Goal: Navigation & Orientation: Find specific page/section

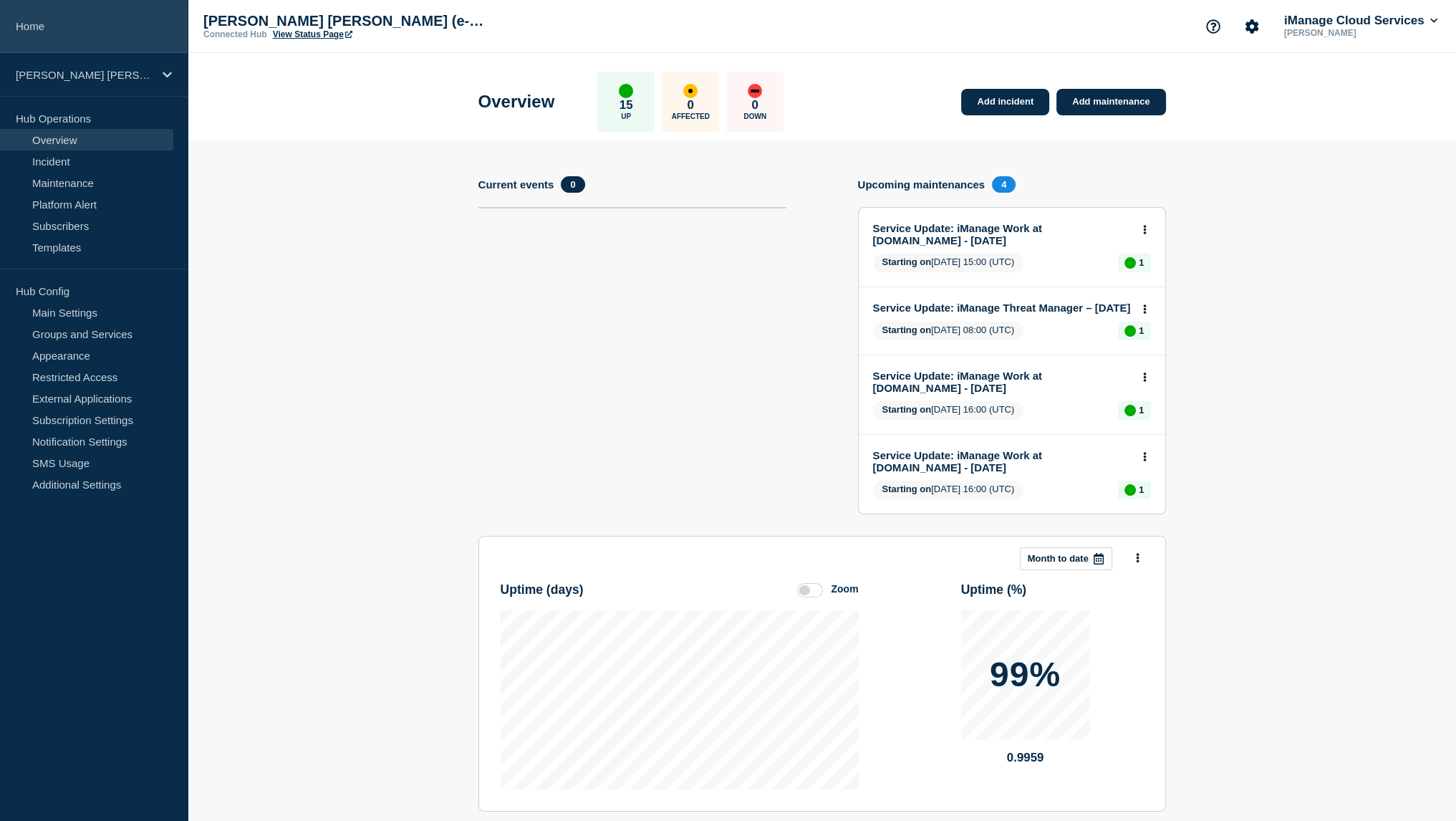
click at [138, 15] on link "Home" at bounding box center [94, 26] width 188 height 53
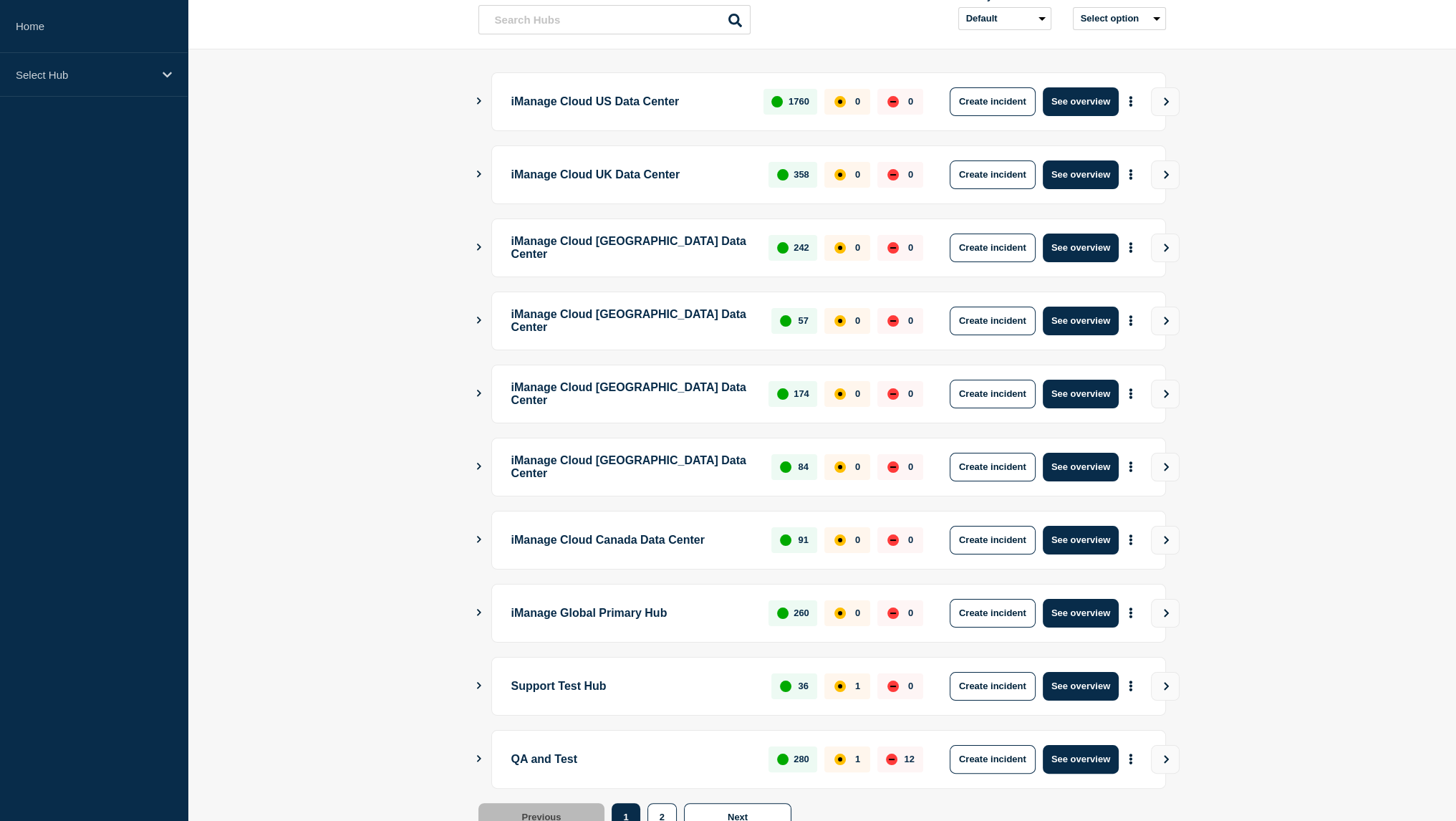
scroll to position [140, 0]
click at [1072, 614] on button "See overview" at bounding box center [1080, 612] width 76 height 29
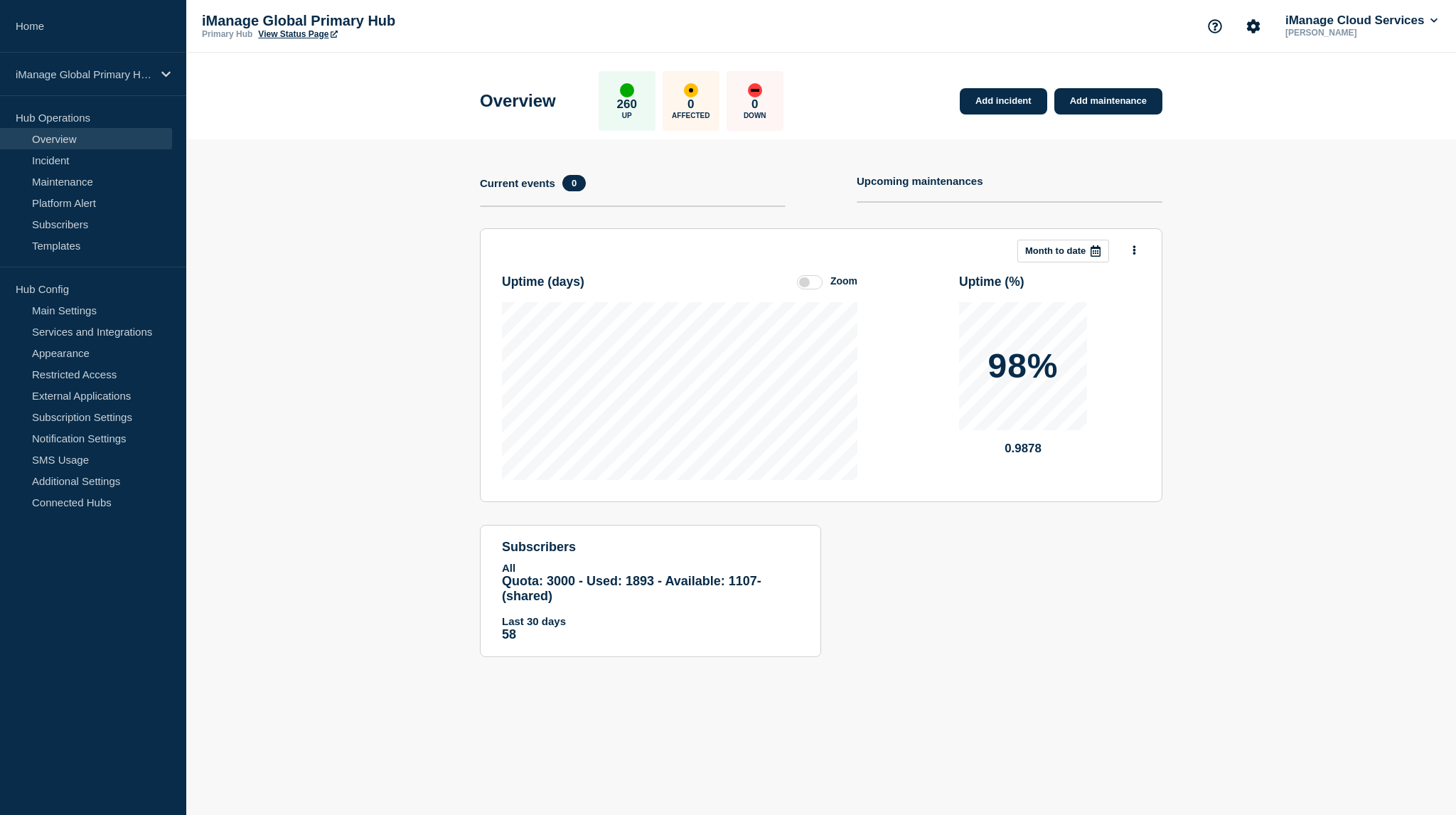
click at [310, 27] on p "iManage Global Primary Hub" at bounding box center [343, 21] width 284 height 17
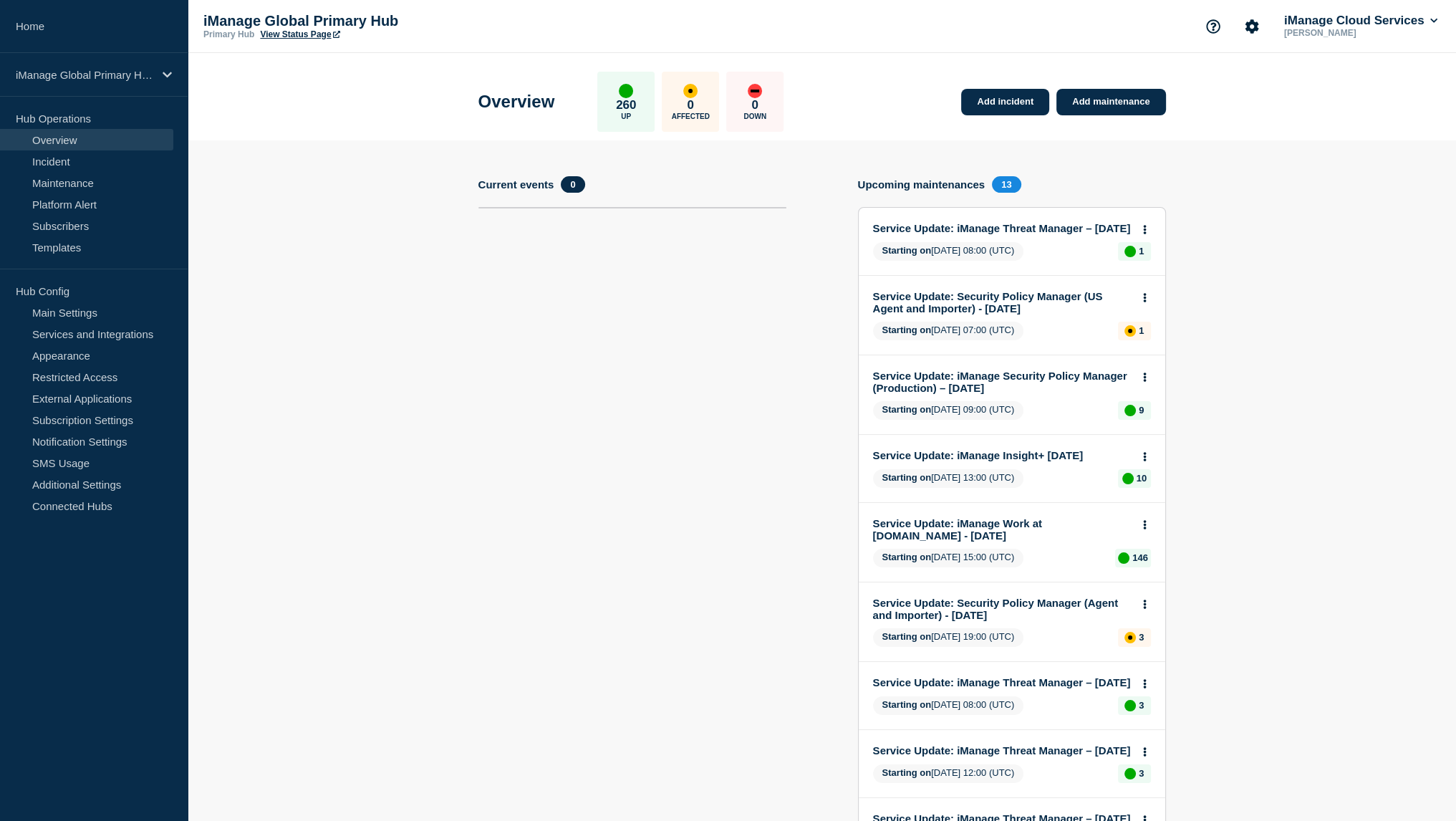
click at [308, 34] on link "View Status Page" at bounding box center [300, 34] width 80 height 10
click at [112, 15] on link "Home" at bounding box center [94, 26] width 188 height 53
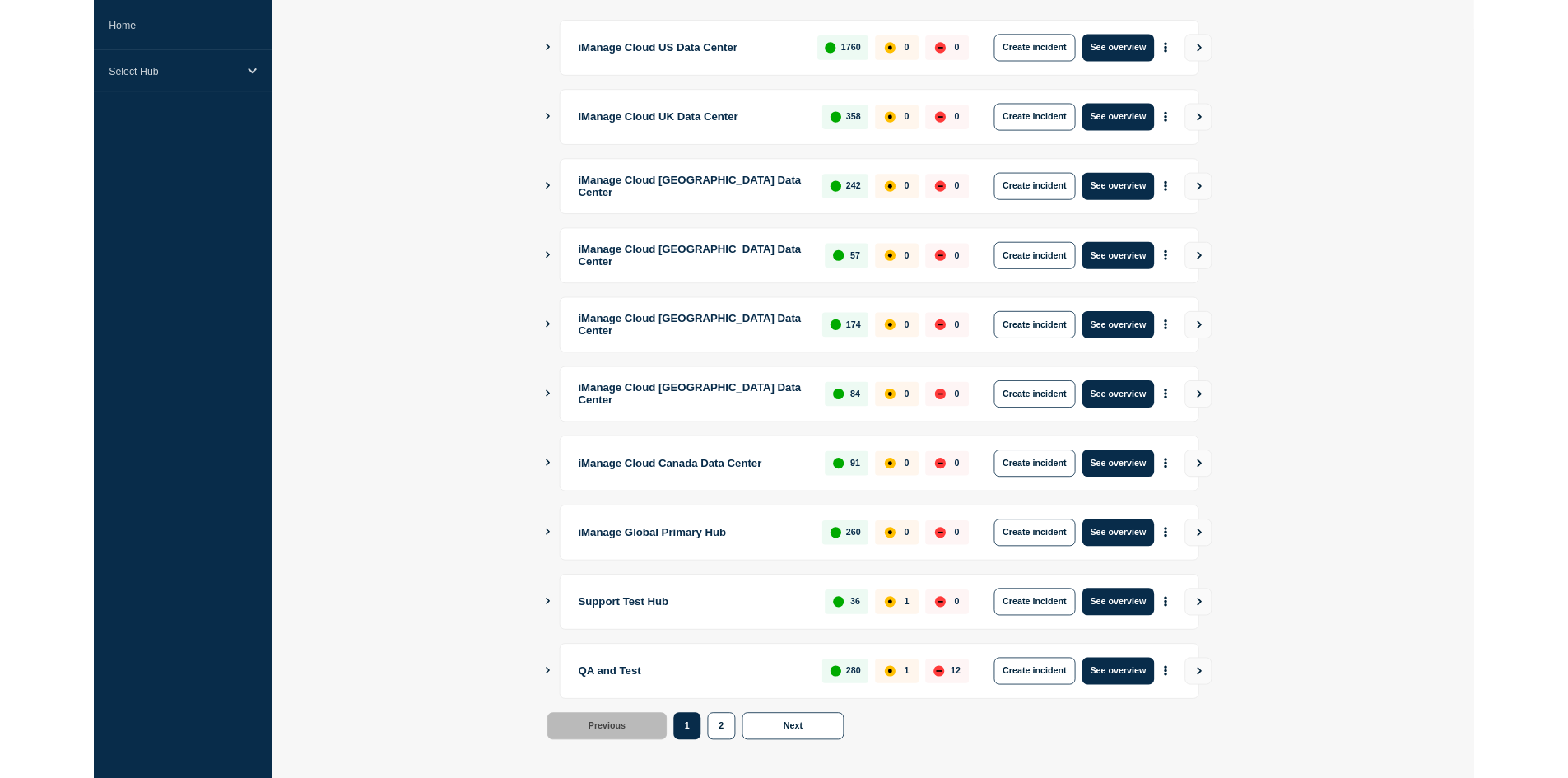
scroll to position [220, 0]
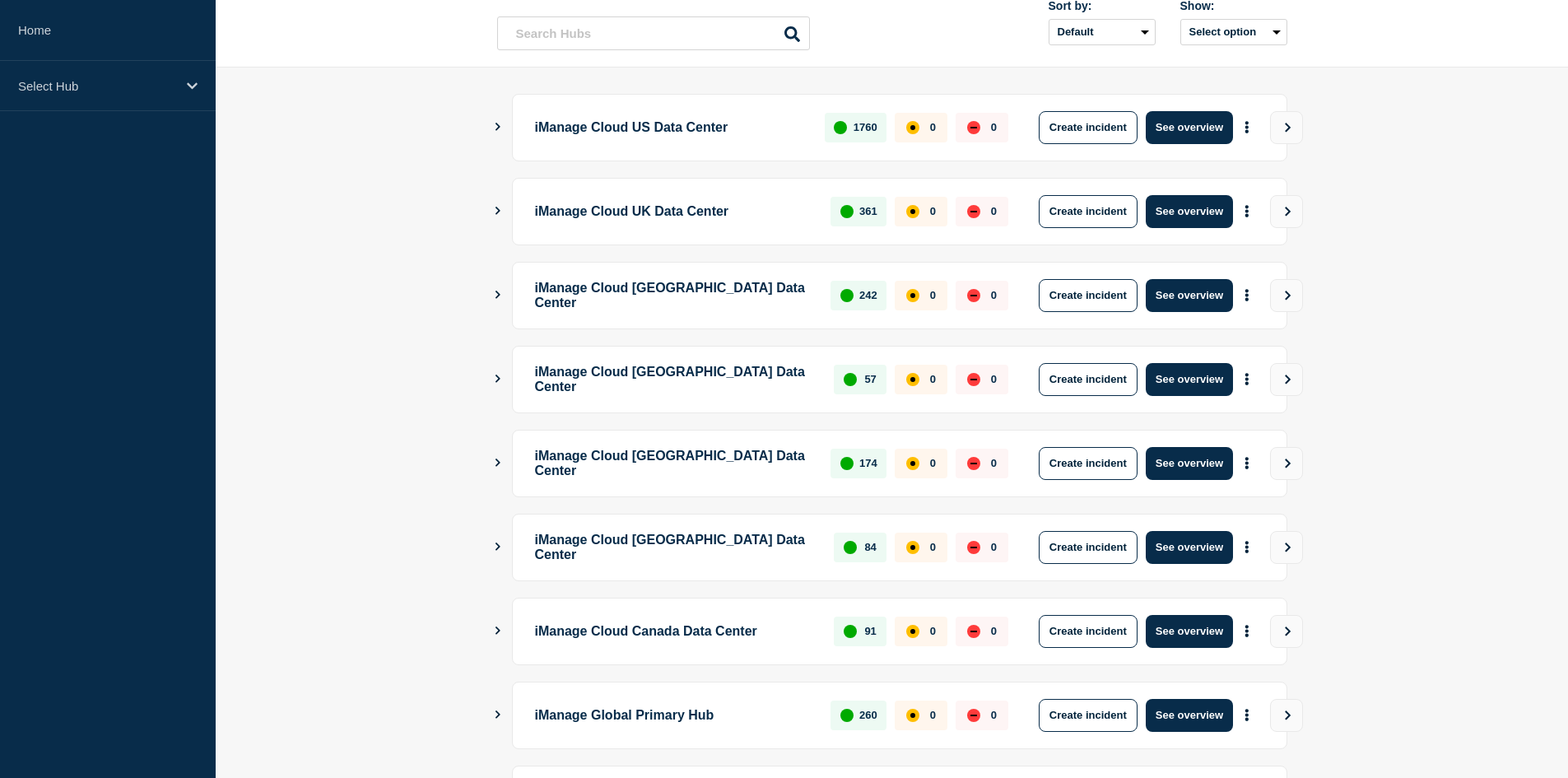
scroll to position [390, 0]
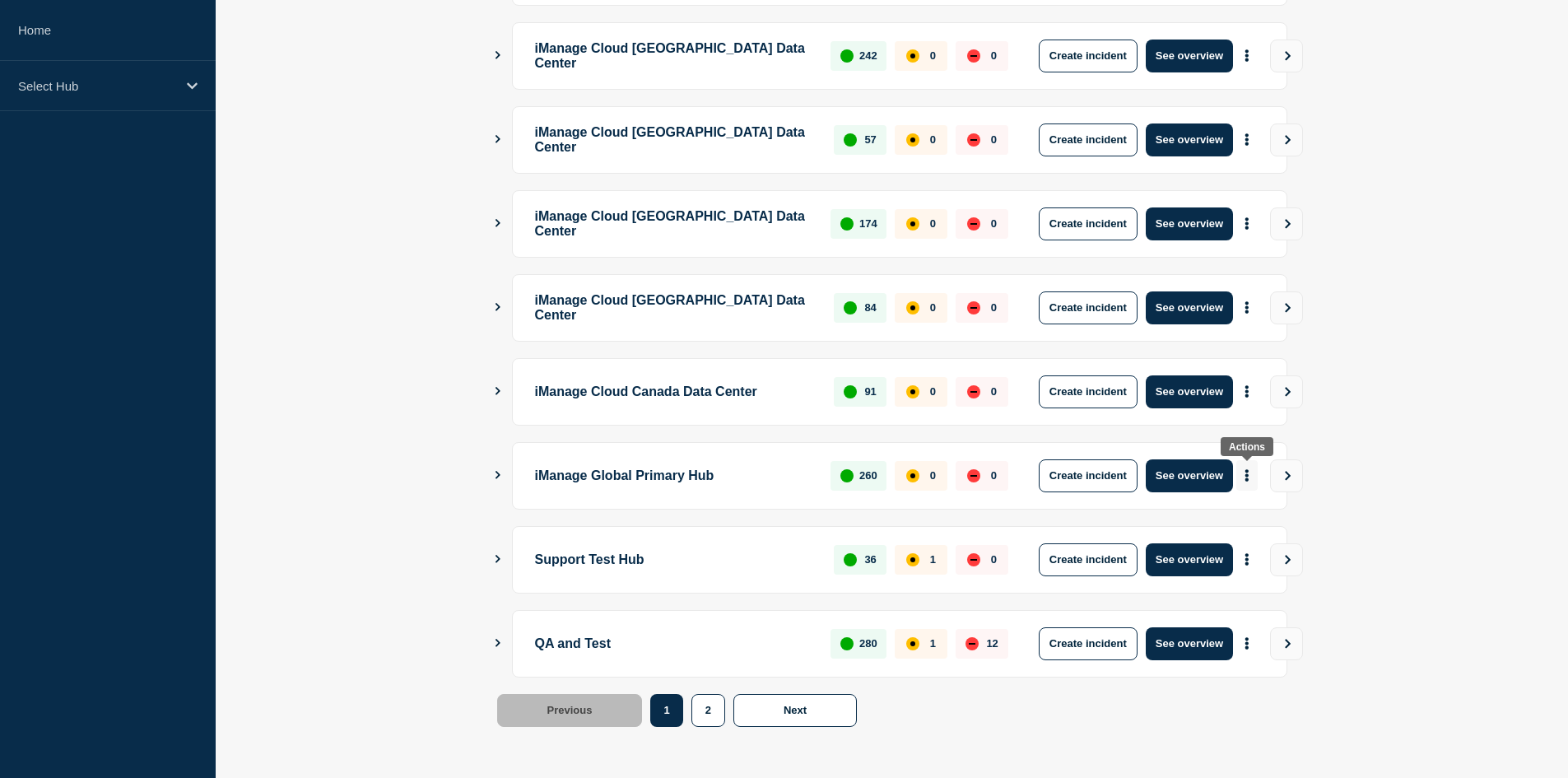
click at [1252, 479] on button "More actions" at bounding box center [1248, 476] width 21 height 31
click at [1236, 546] on link "View Status Page" at bounding box center [1245, 547] width 121 height 14
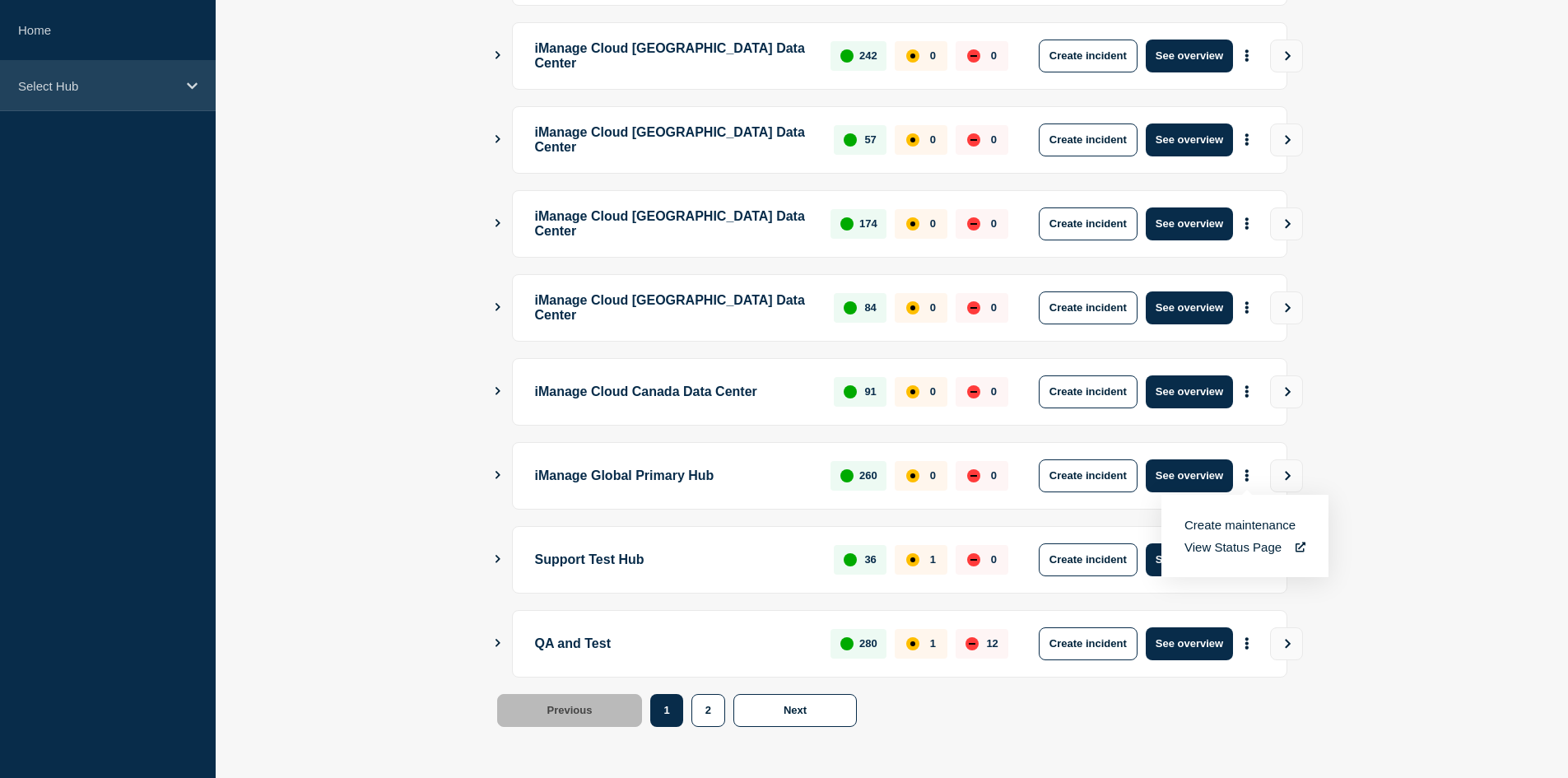
click at [88, 69] on div "Select Hub" at bounding box center [108, 86] width 216 height 50
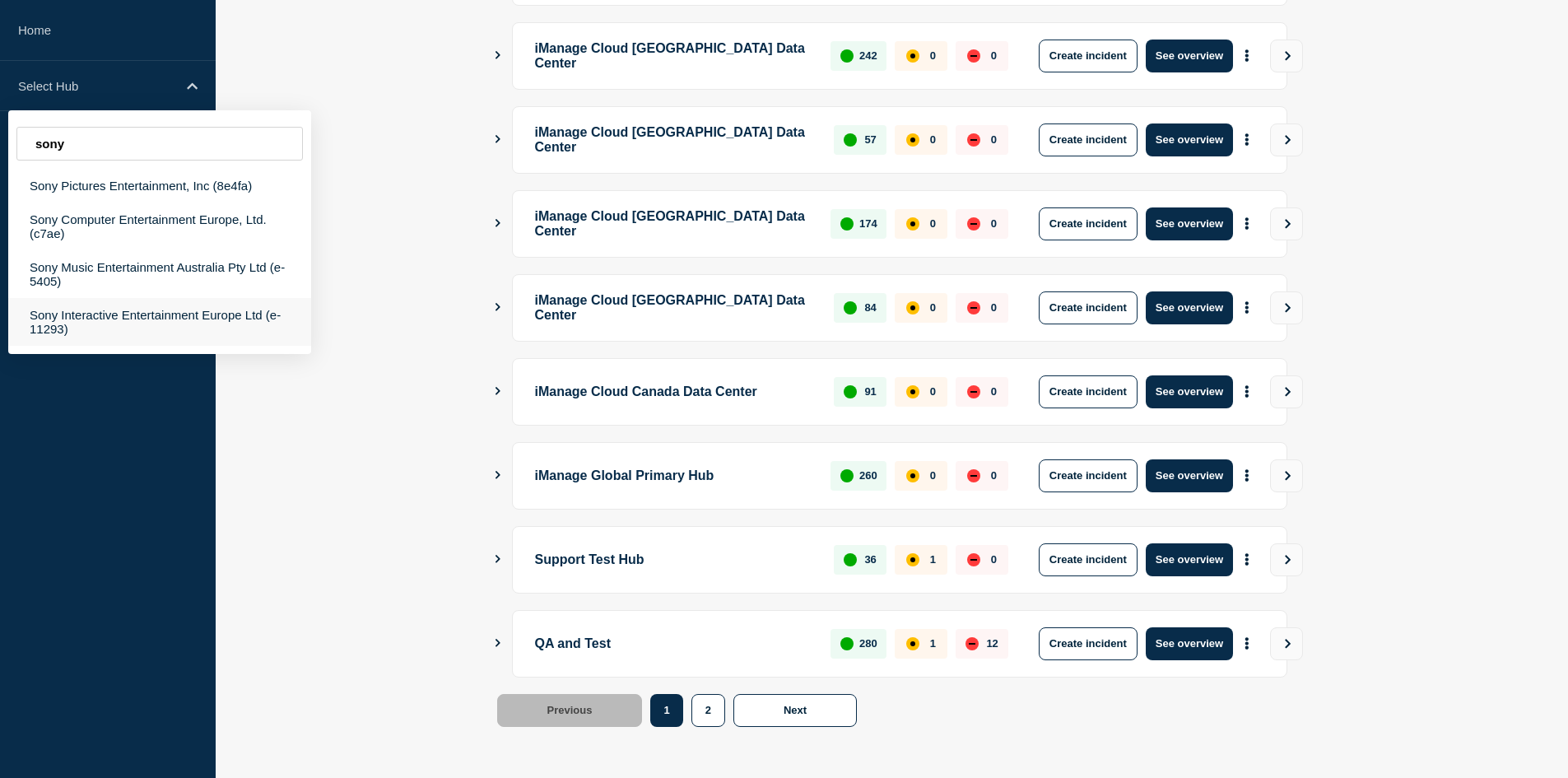
type input "sony"
click at [231, 317] on div "Sony Interactive Entertainment Europe Ltd (e-11293)" at bounding box center [160, 321] width 303 height 47
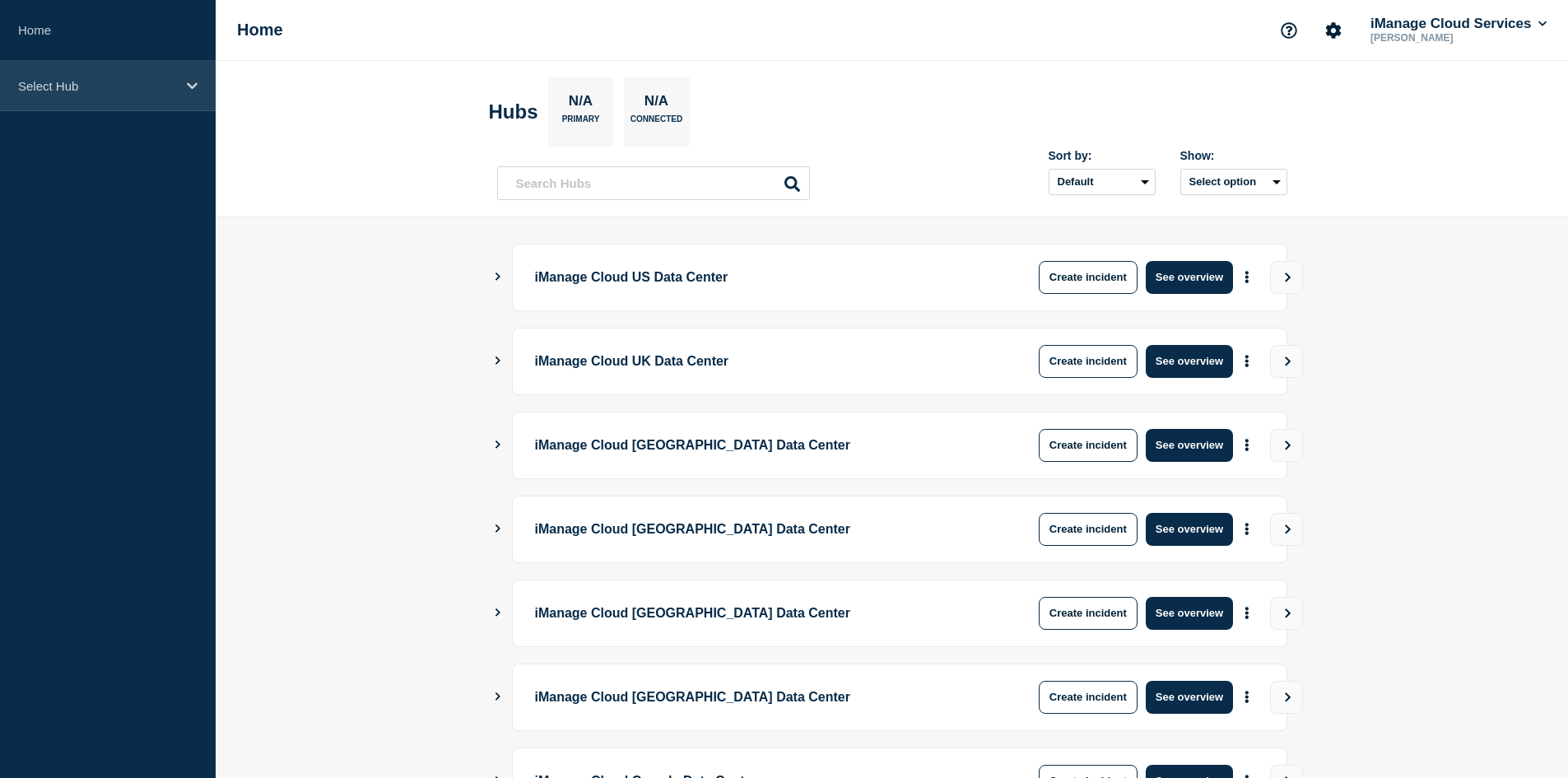
click at [106, 85] on p "Select Hub" at bounding box center [97, 86] width 158 height 14
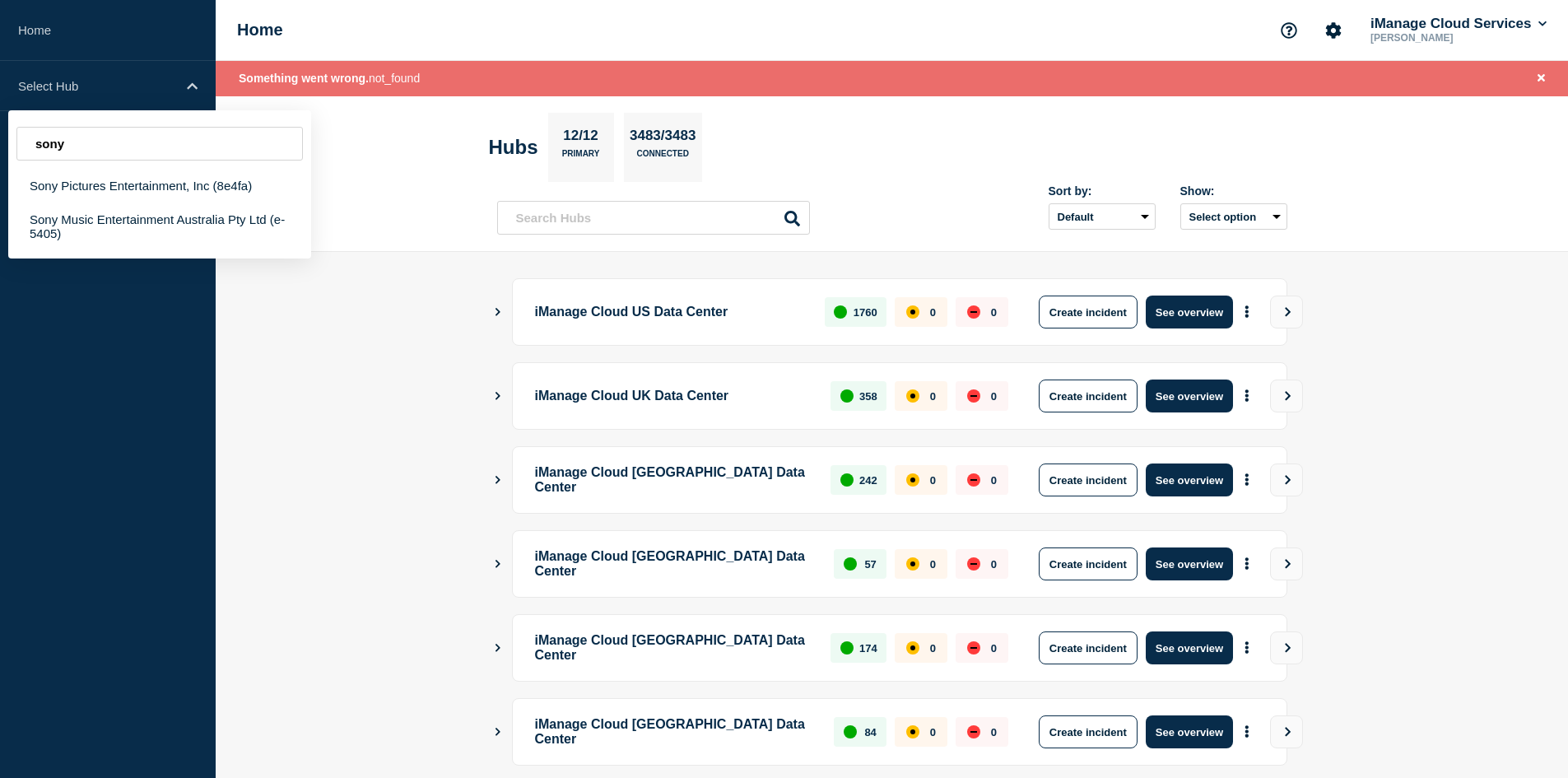
type input "sony"
click at [370, 341] on main "iManage Cloud US Data Center 1760 0 0 Create incident See overview iManage Clou…" at bounding box center [893, 727] width 1353 height 951
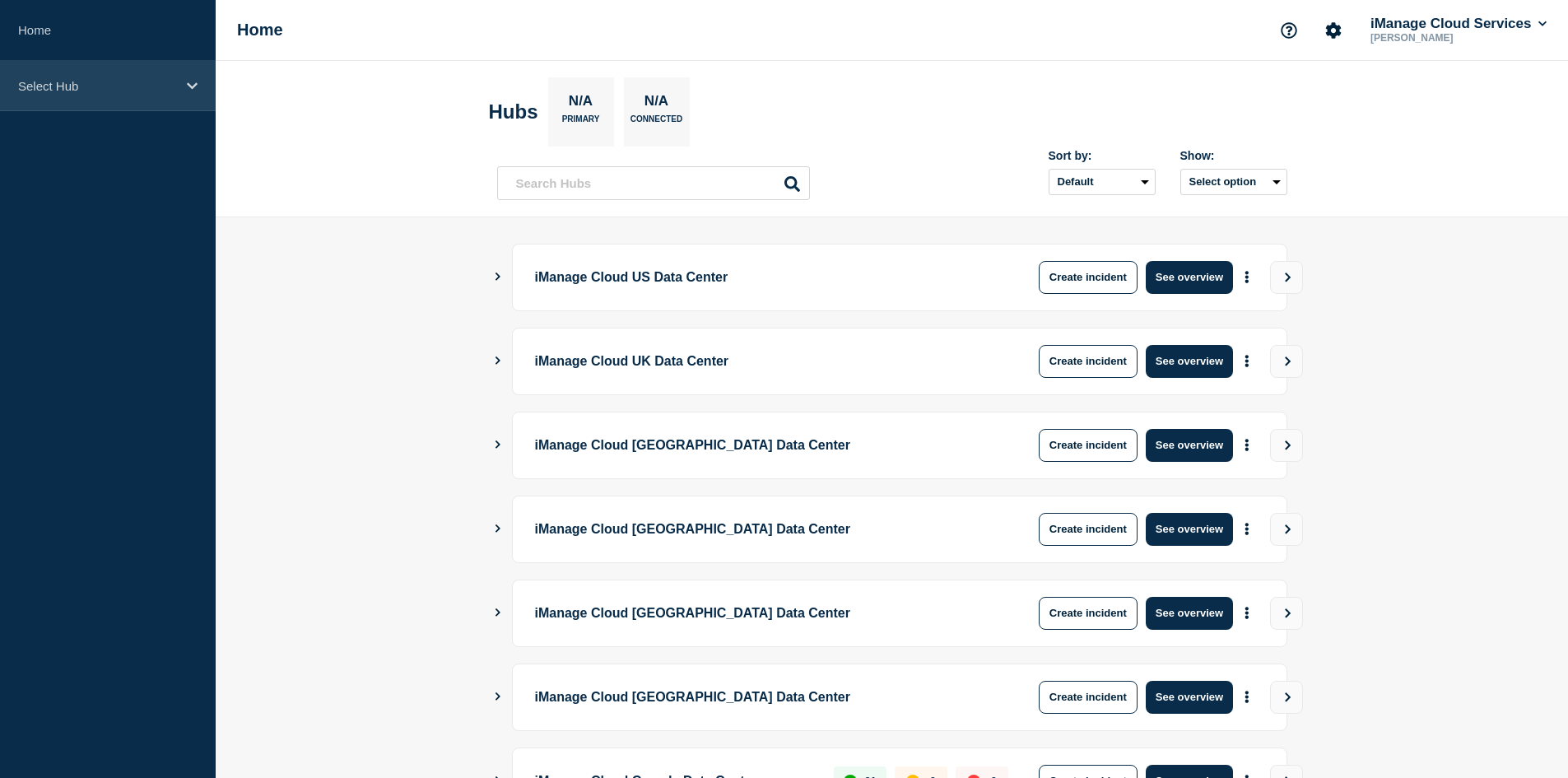
click at [115, 92] on p "Select Hub" at bounding box center [97, 86] width 158 height 14
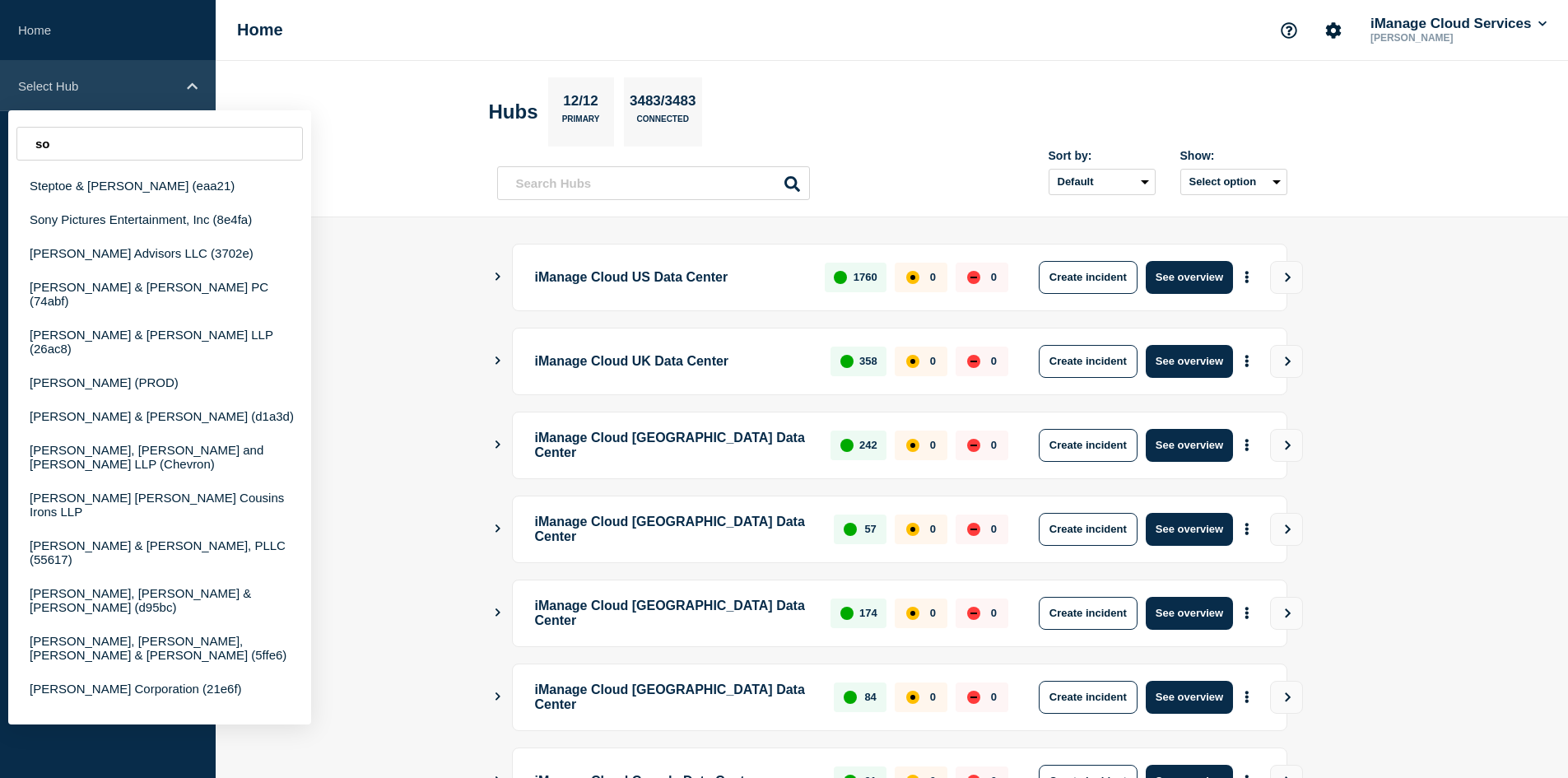
type input "s"
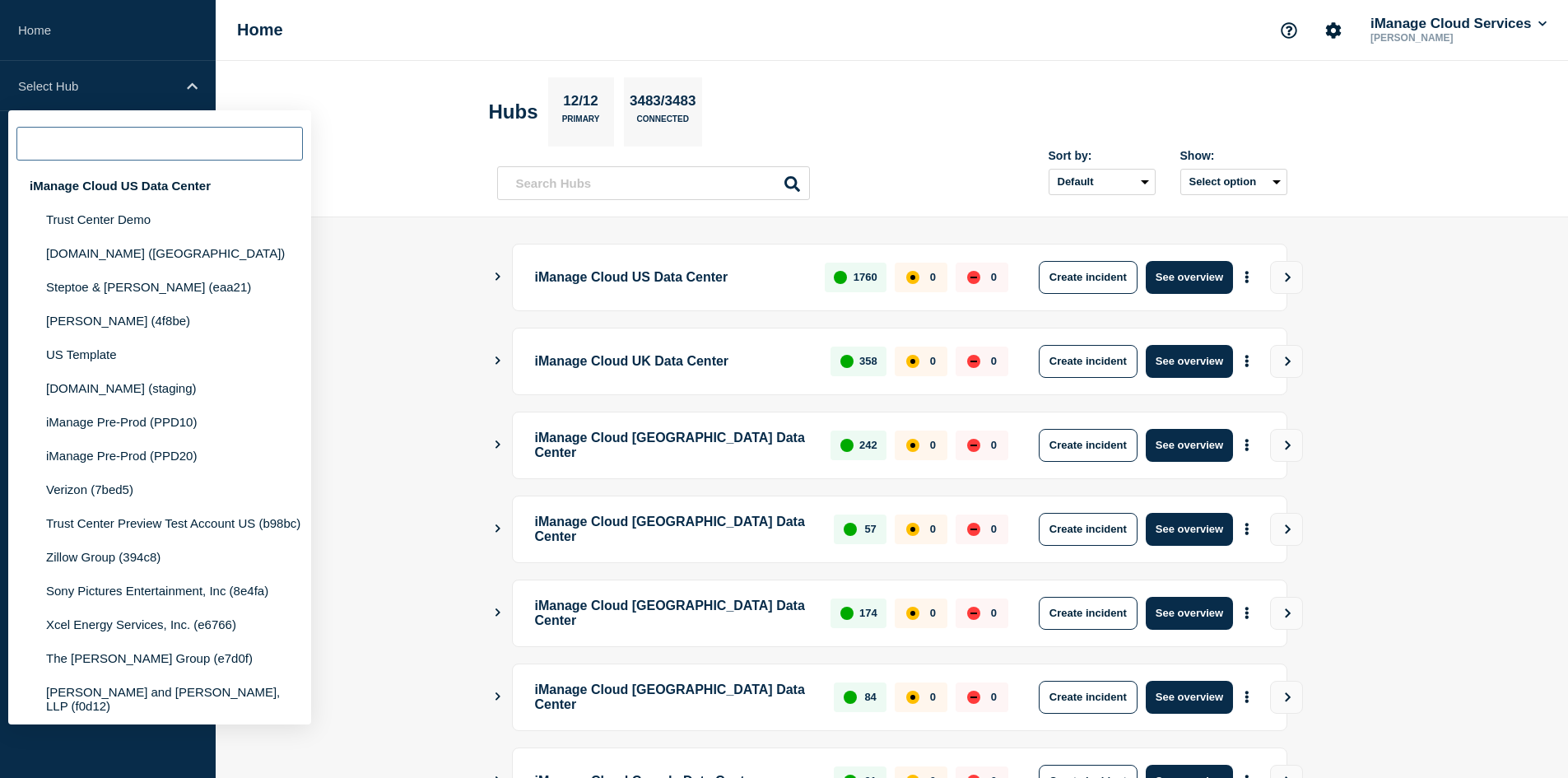
click at [122, 149] on input "text" at bounding box center [159, 143] width 287 height 34
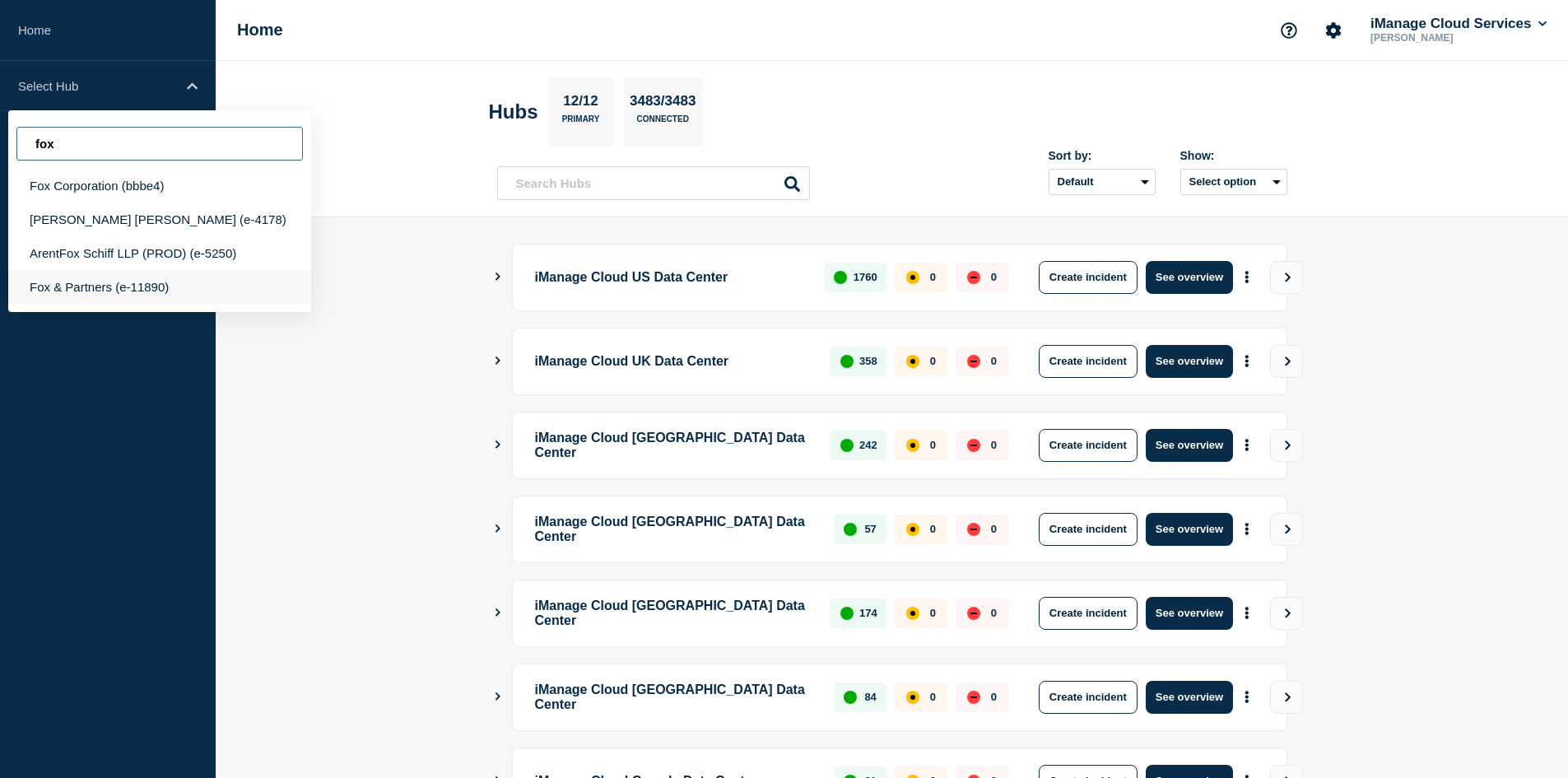
type input "fox"
click at [128, 278] on div "Fox & Partners (e-11890)" at bounding box center [160, 287] width 303 height 34
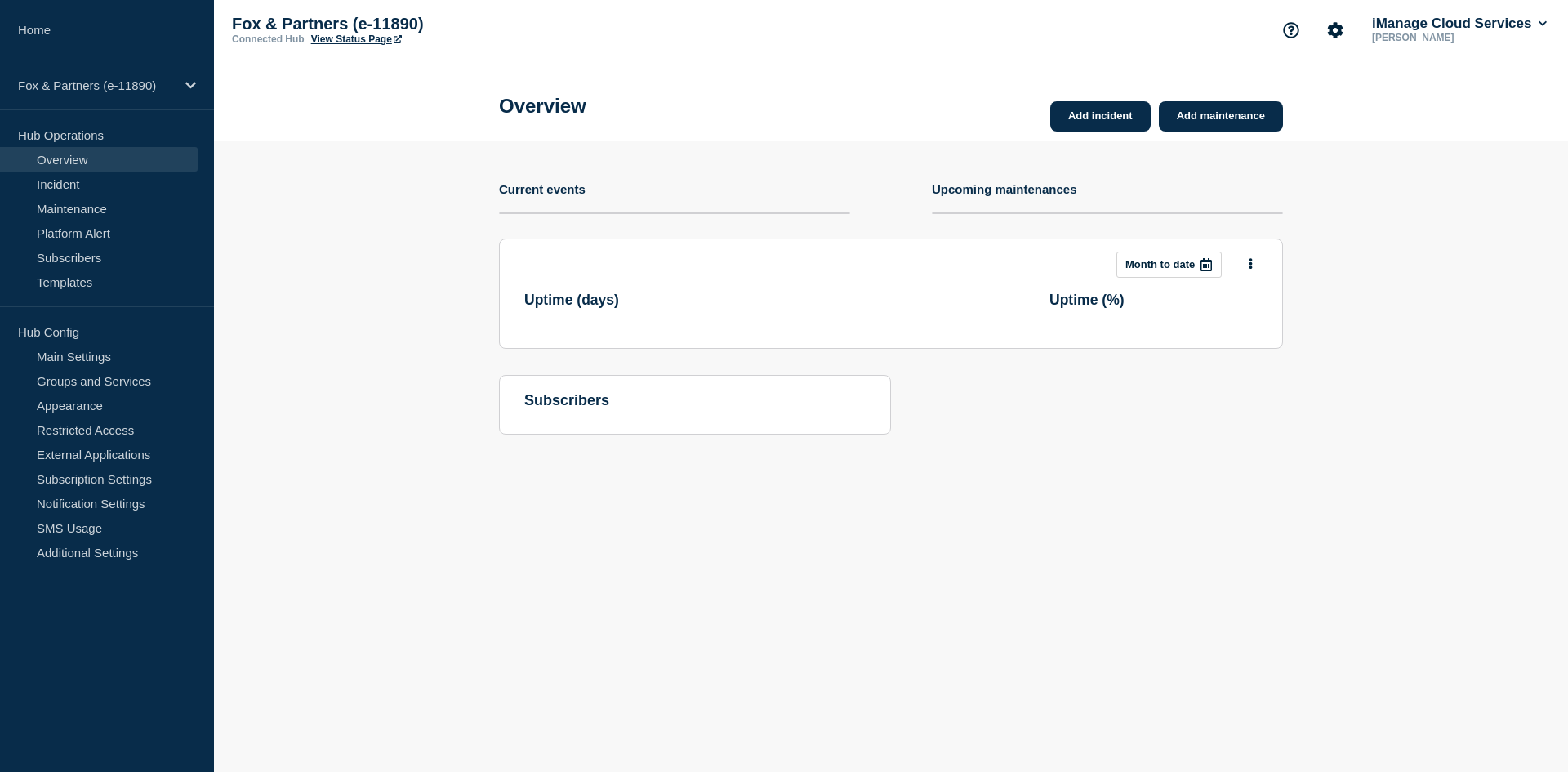
click at [345, 42] on link "View Status Page" at bounding box center [356, 39] width 91 height 11
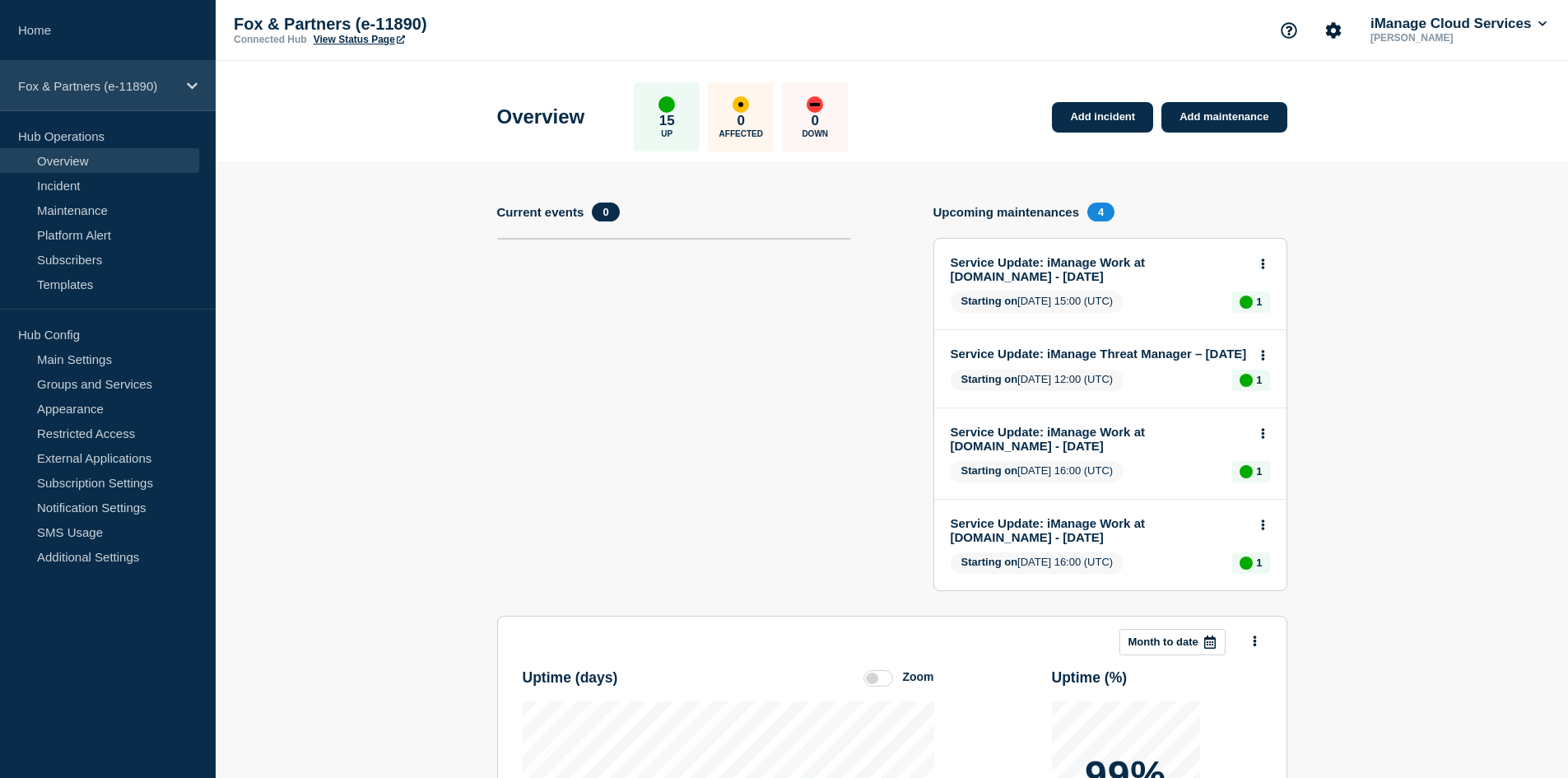
click at [67, 89] on p "Fox & Partners (e-11890)" at bounding box center [97, 86] width 158 height 14
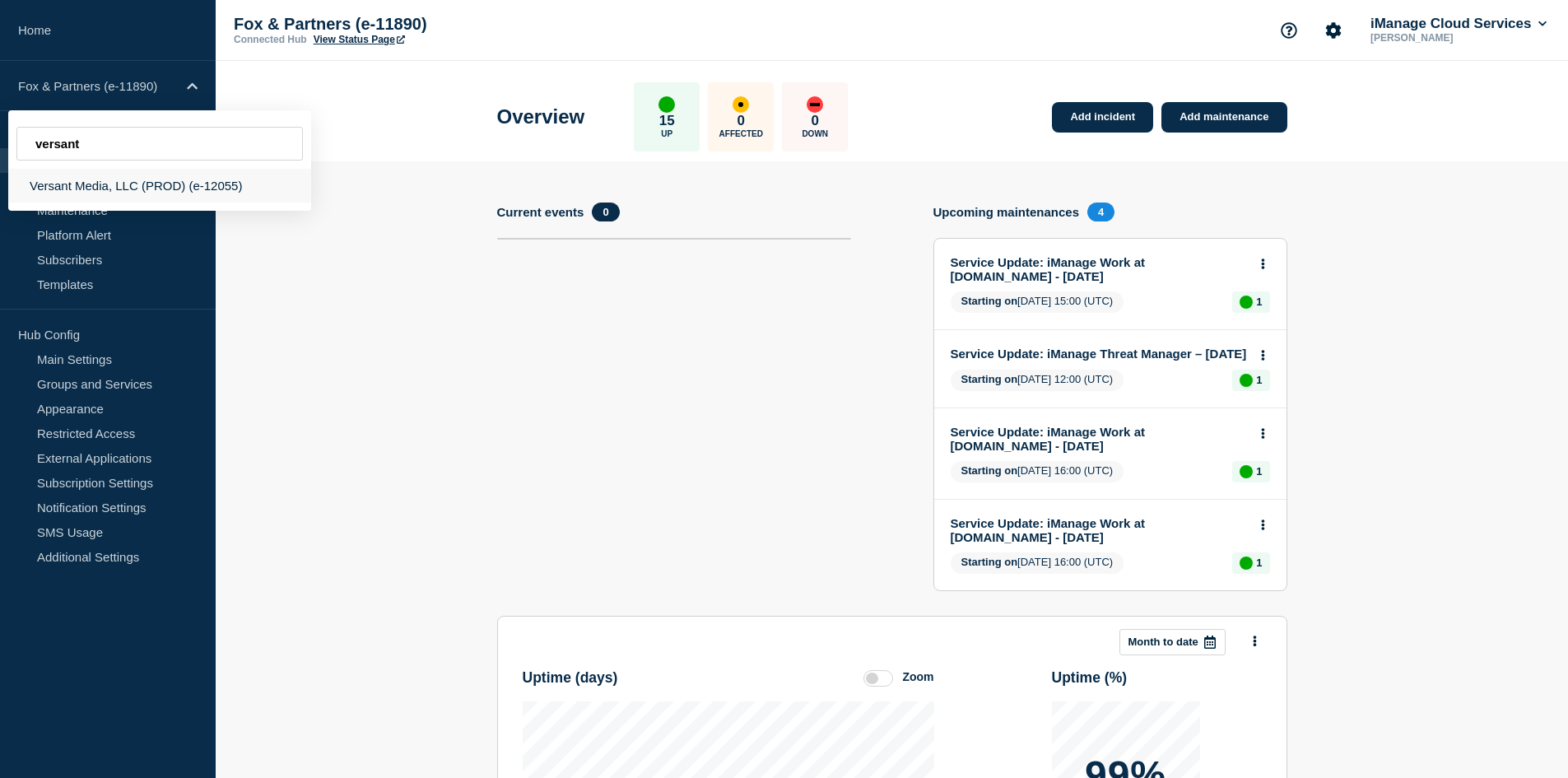
type input "versant"
click at [163, 182] on div "Versant Media, LLC (PROD) (e-12055)" at bounding box center [160, 185] width 303 height 34
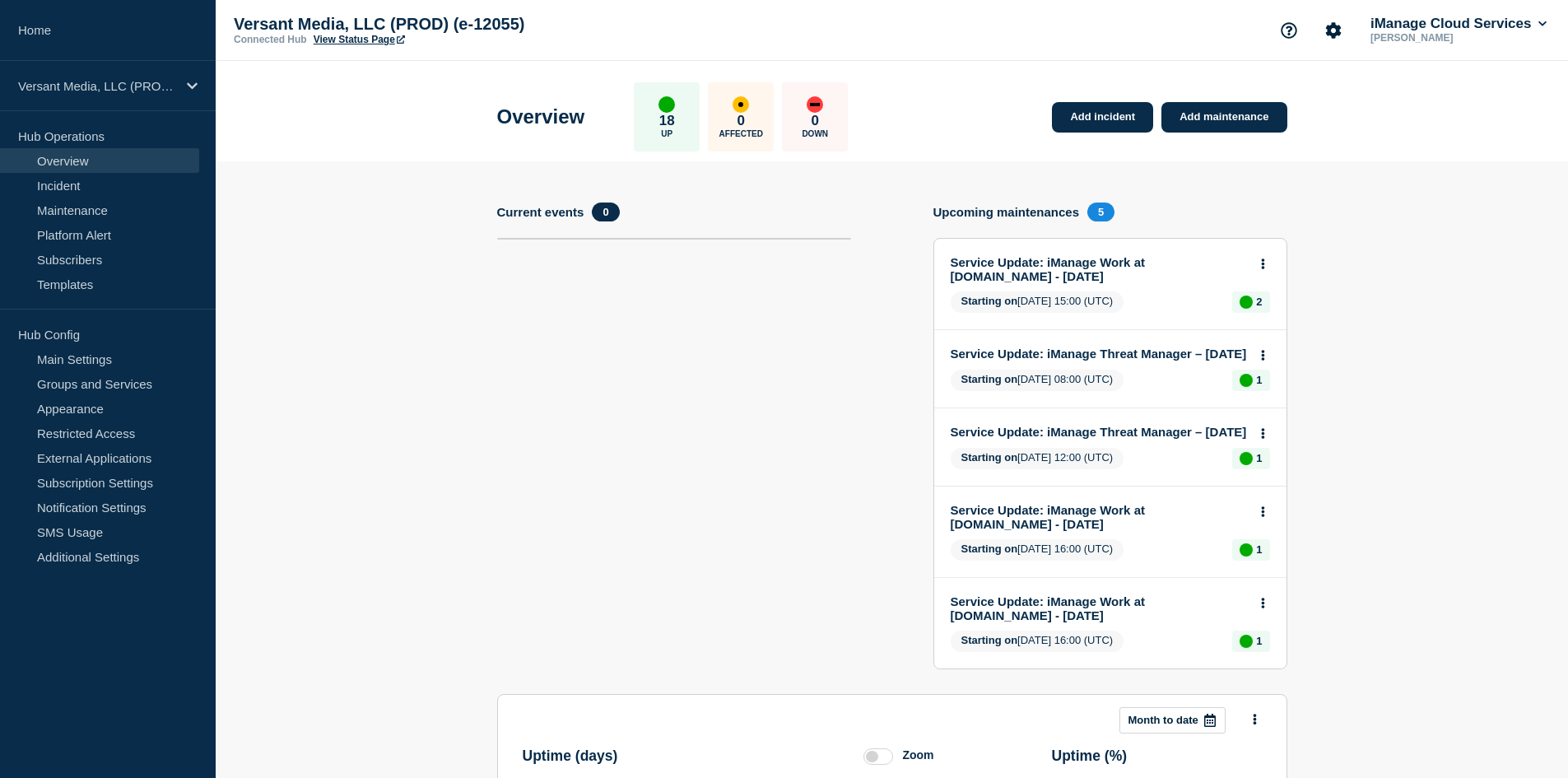
click at [370, 42] on link "View Status Page" at bounding box center [359, 40] width 92 height 12
click at [116, 88] on p "Versant Media, LLC (PROD) (e-12055)" at bounding box center [97, 86] width 158 height 14
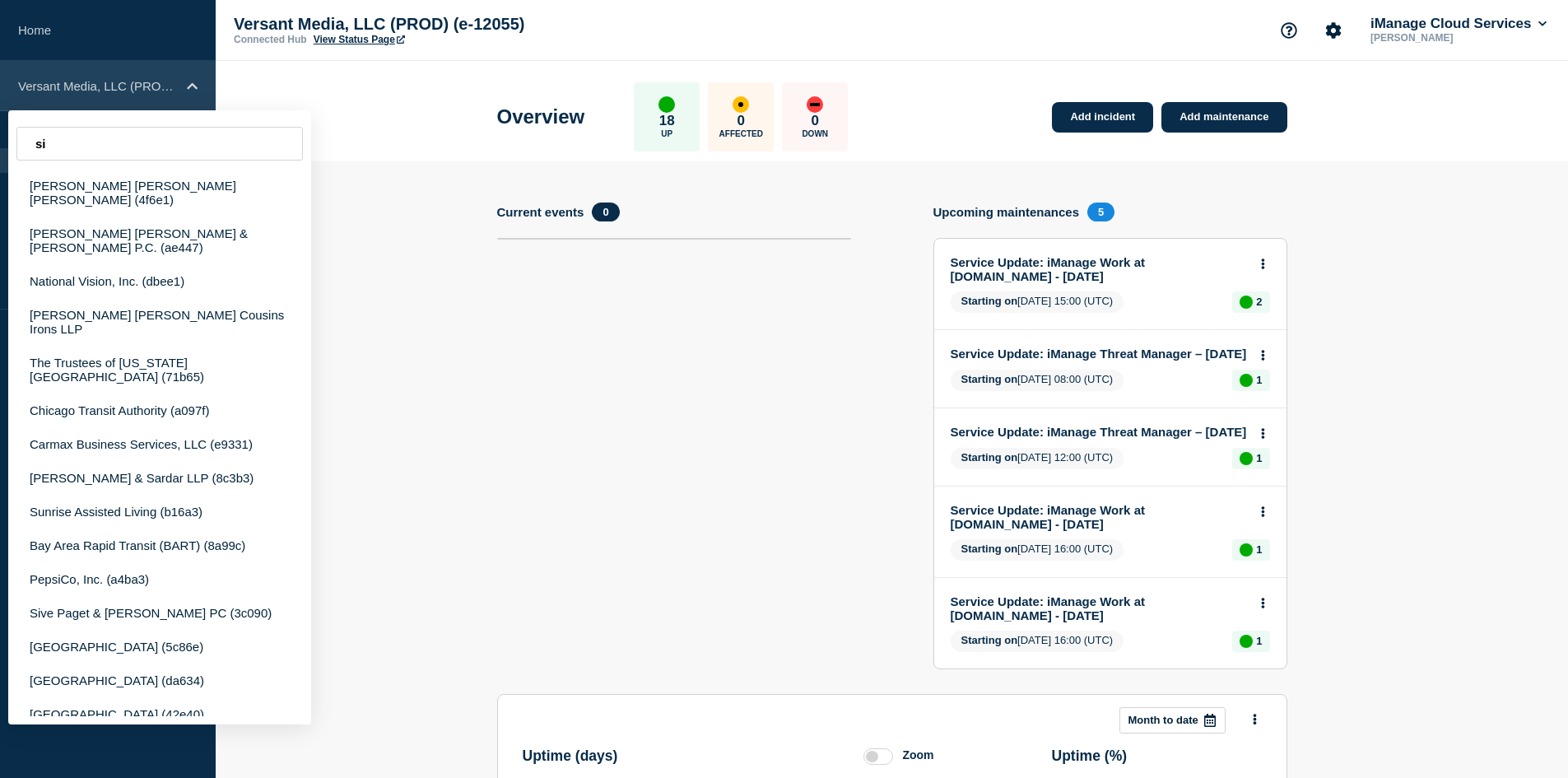
type input "s"
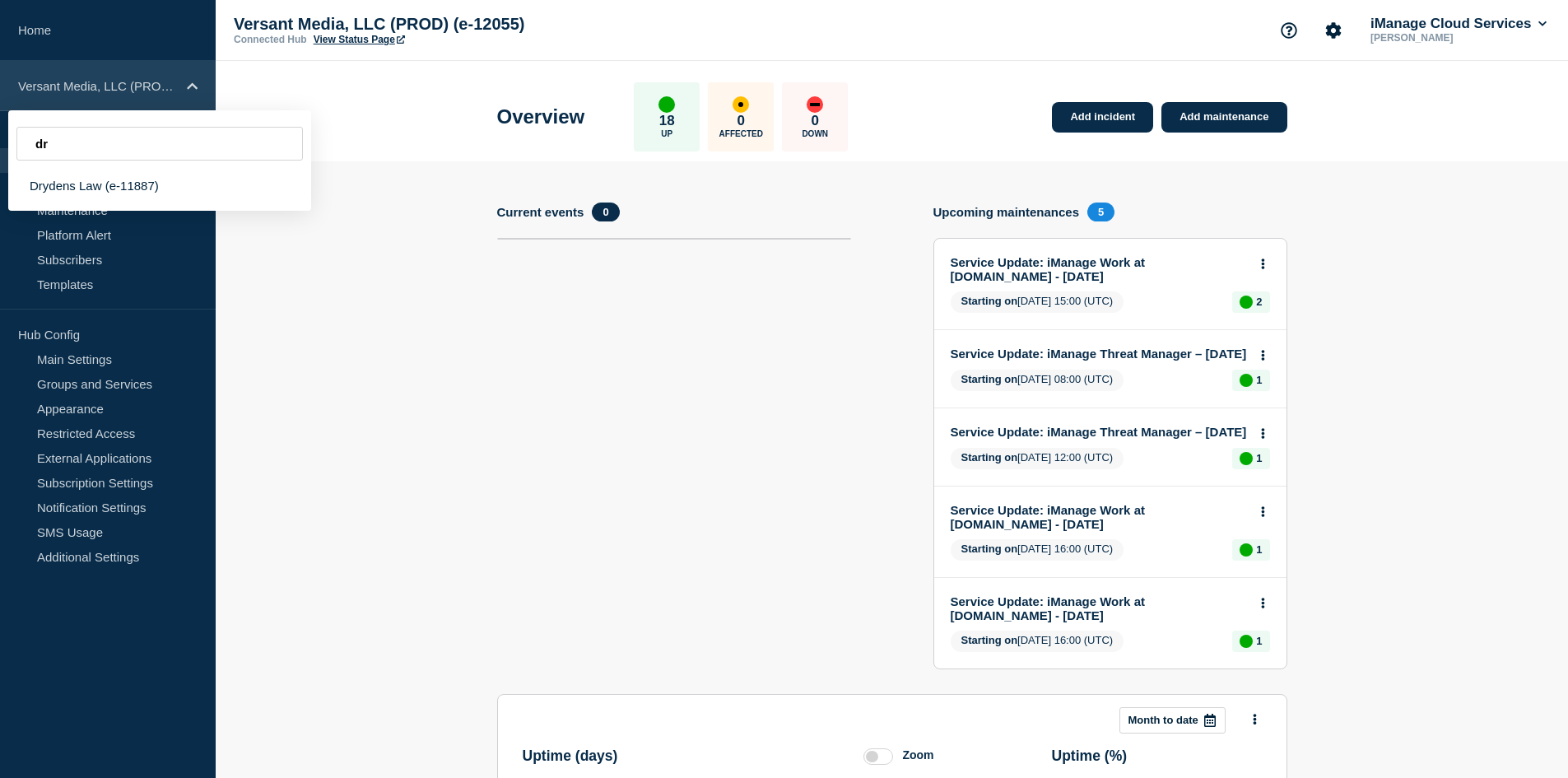
type input "d"
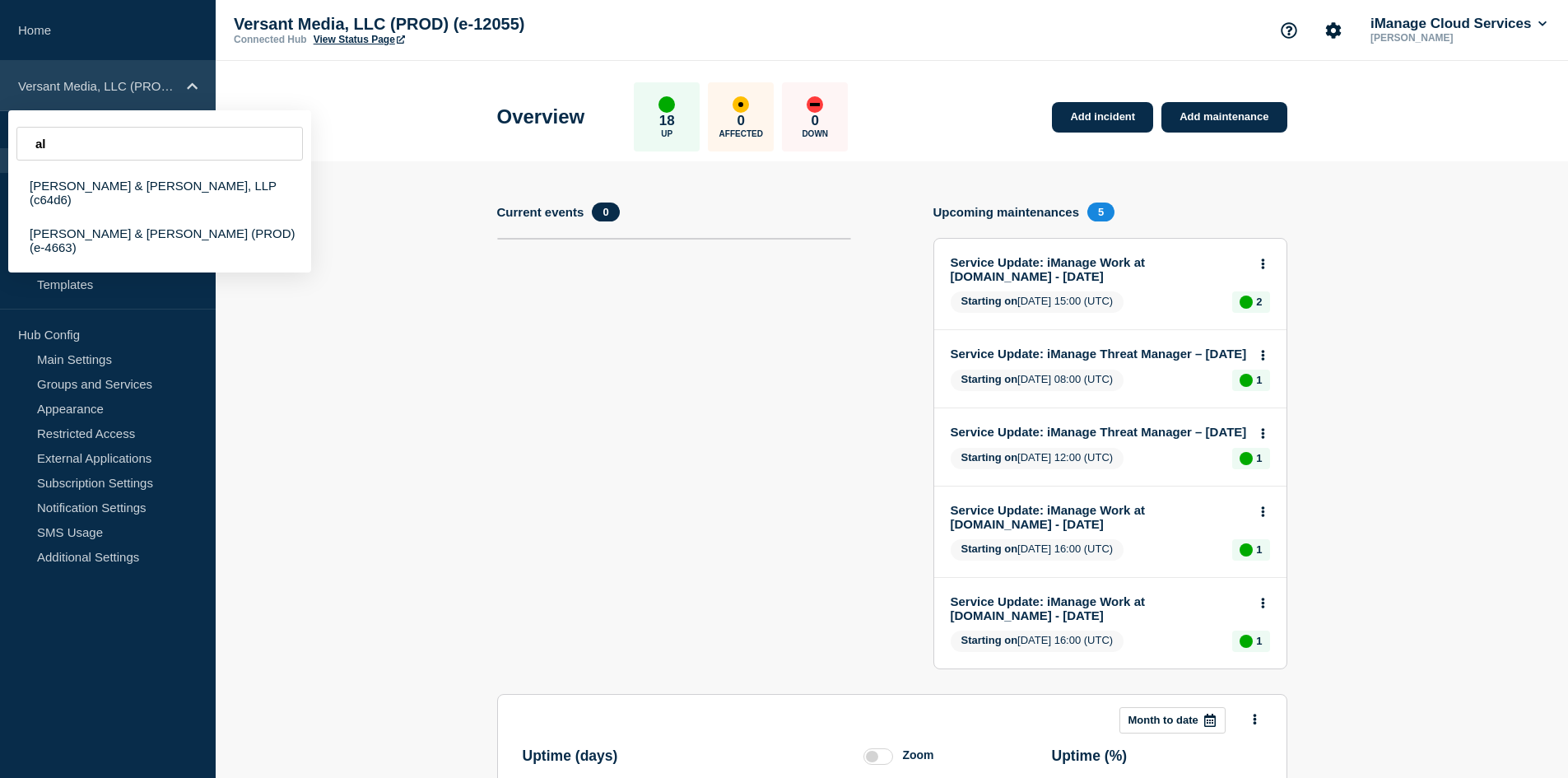
type input "a"
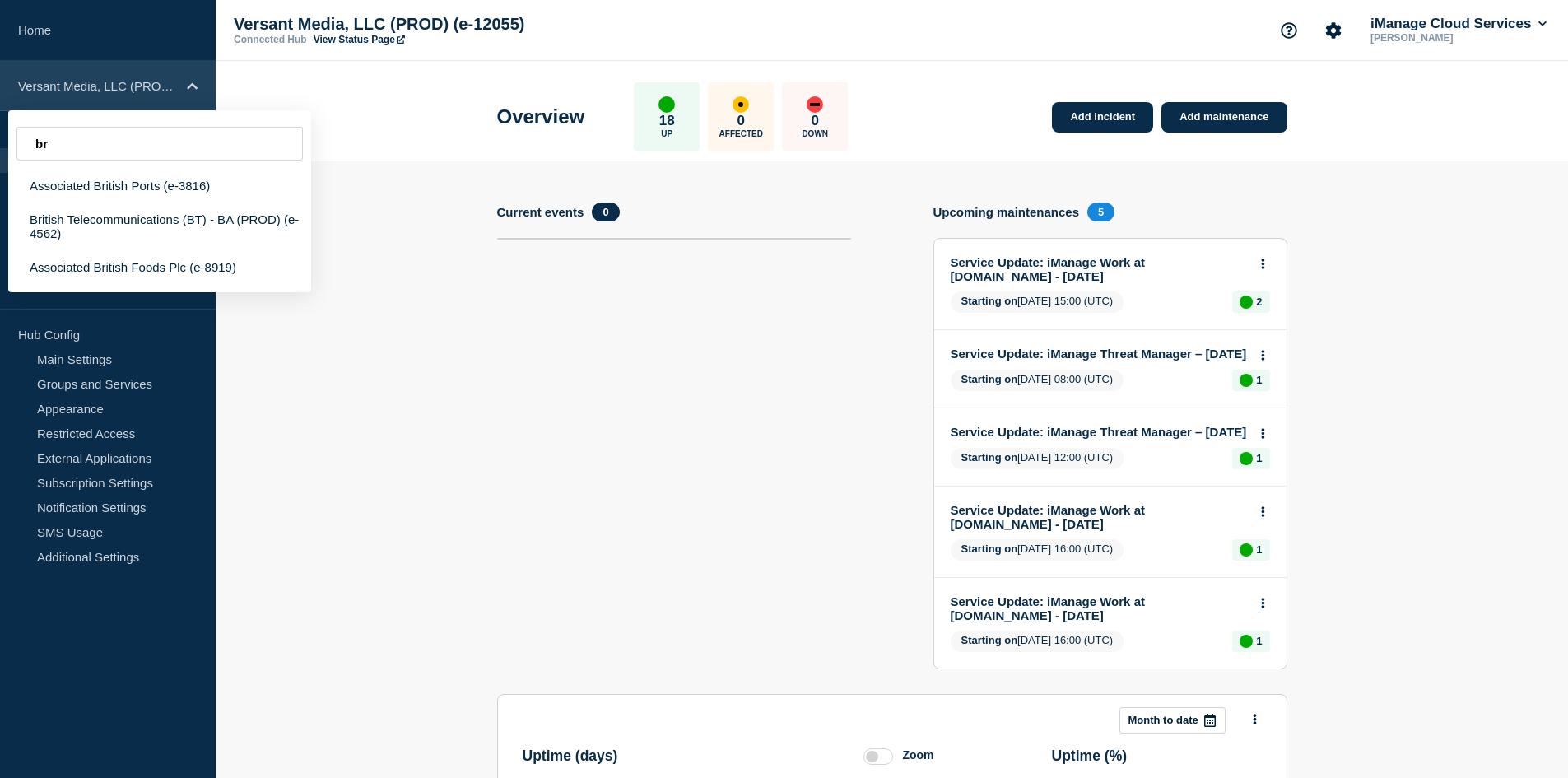
type input "b"
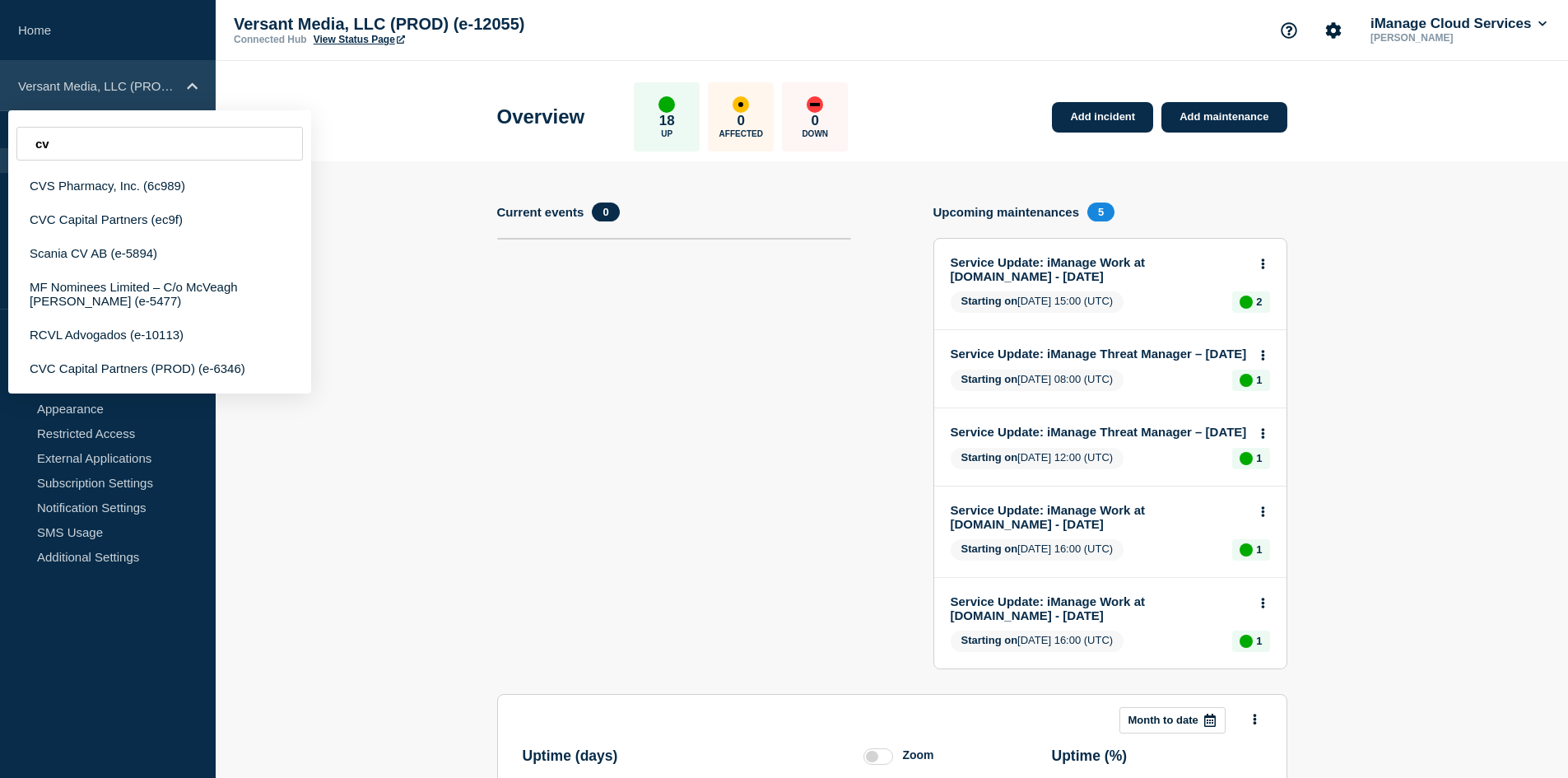
type input "c"
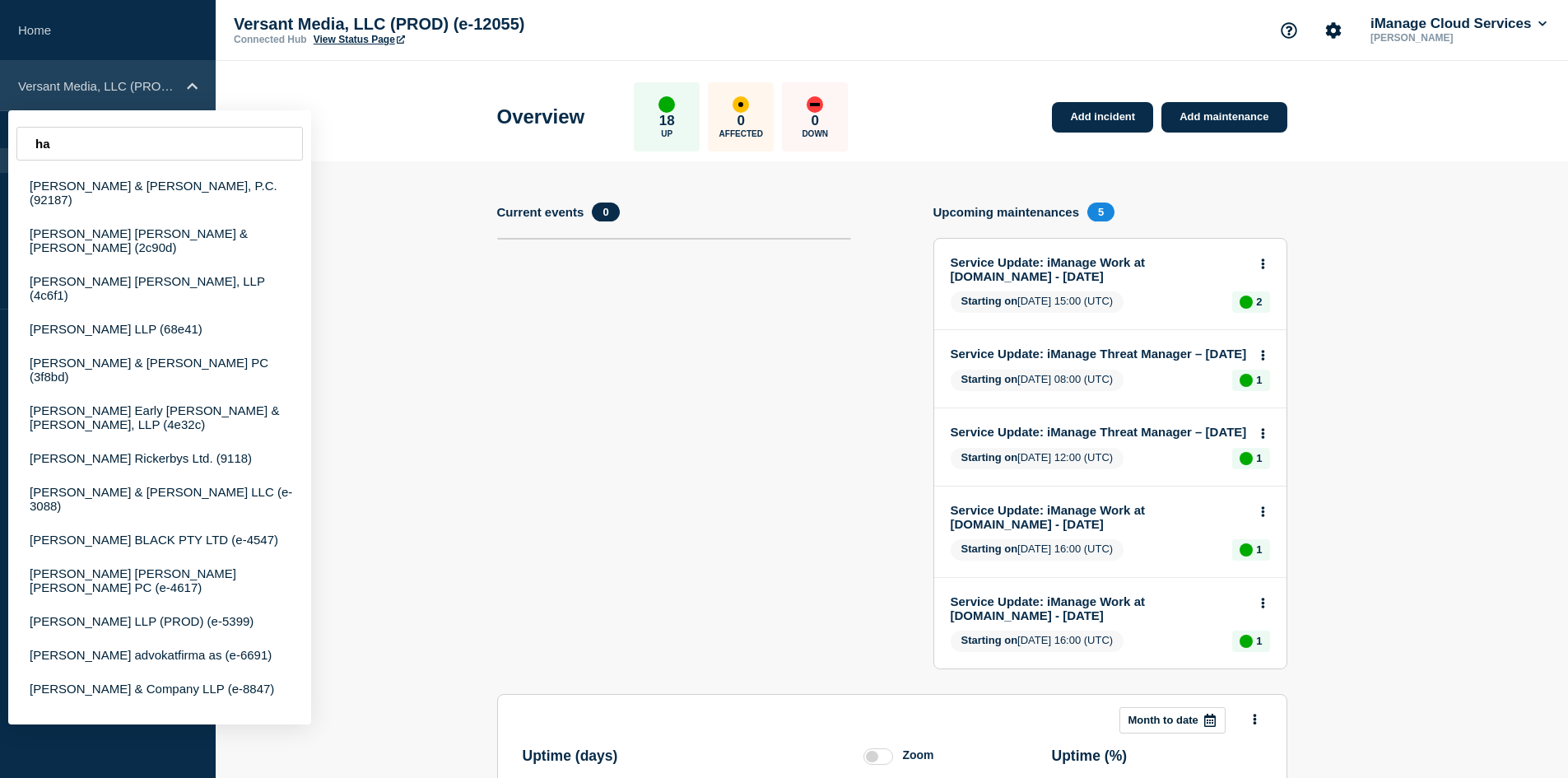
type input "h"
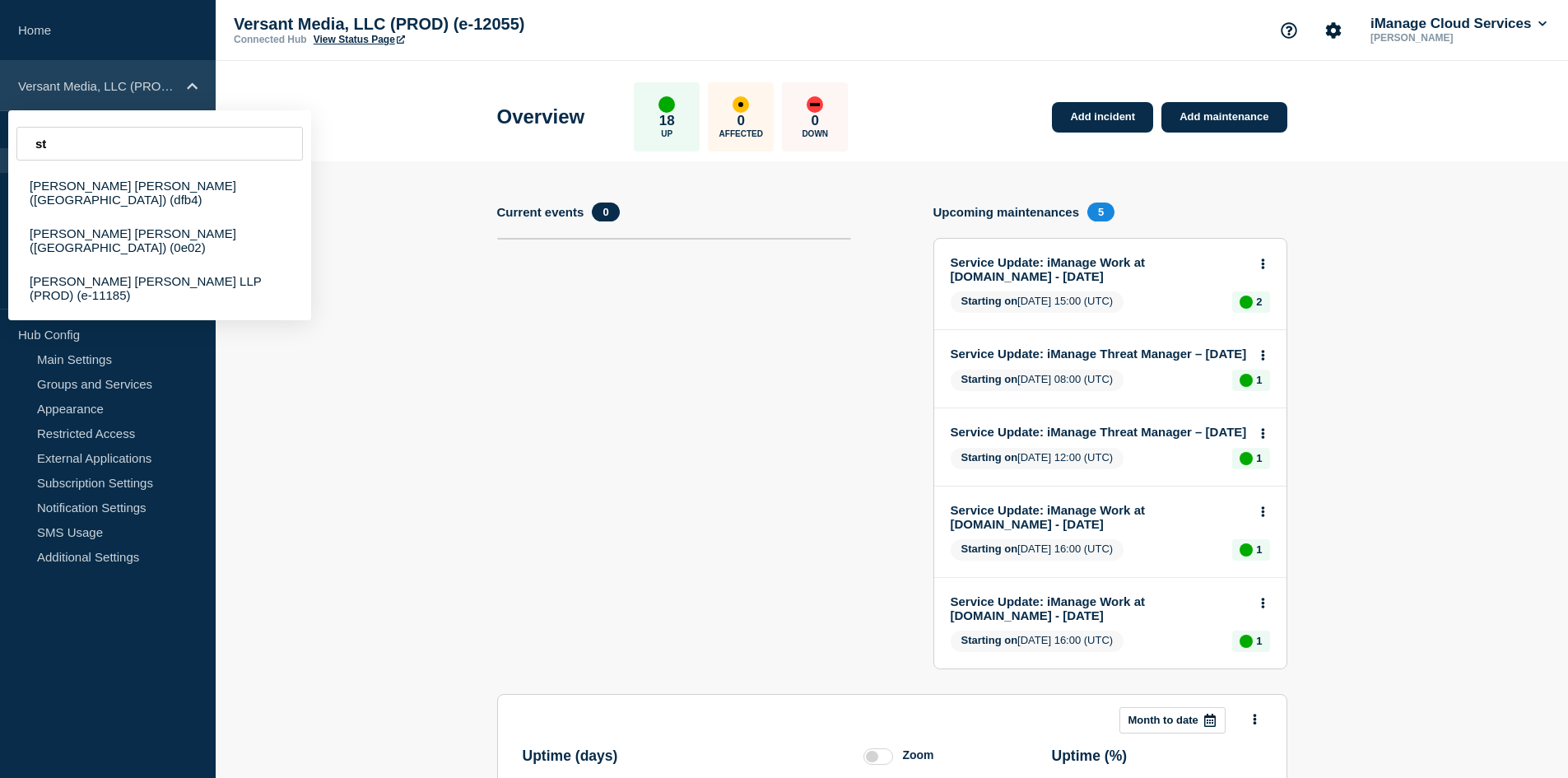
type input "s"
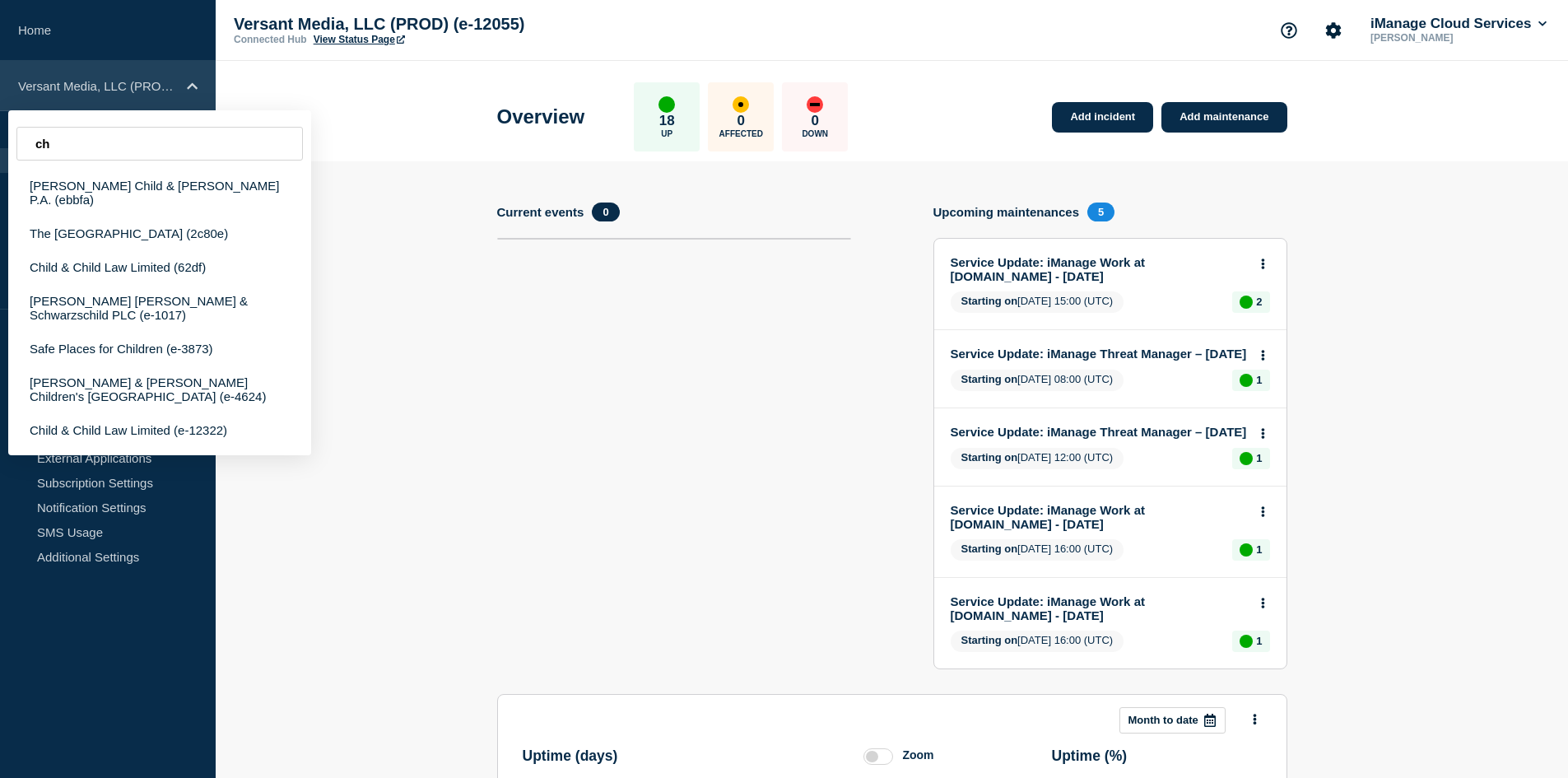
type input "c"
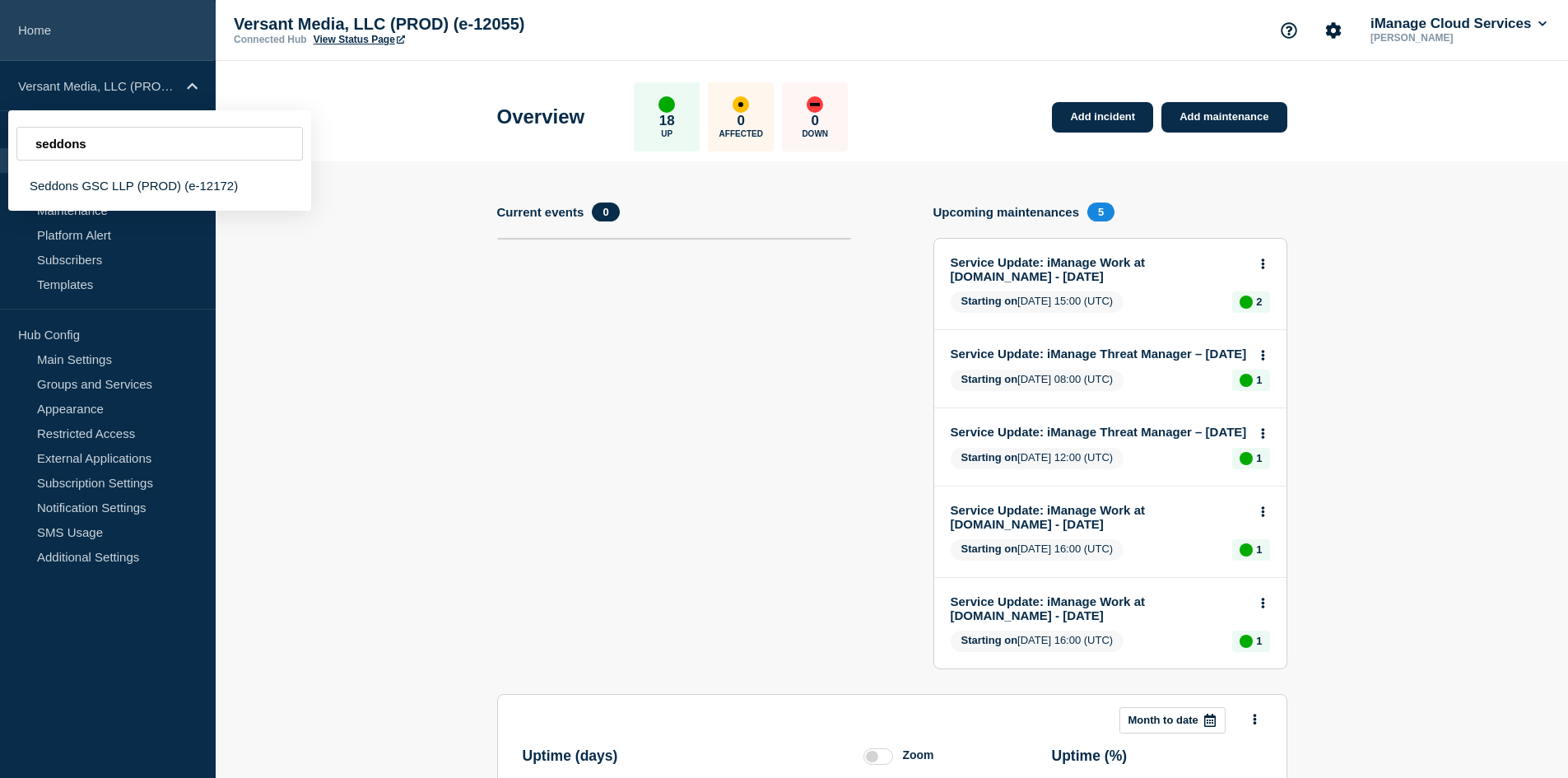
type input "seddons"
click at [121, 39] on link "Home" at bounding box center [108, 30] width 216 height 61
